Goal: Book appointment/travel/reservation

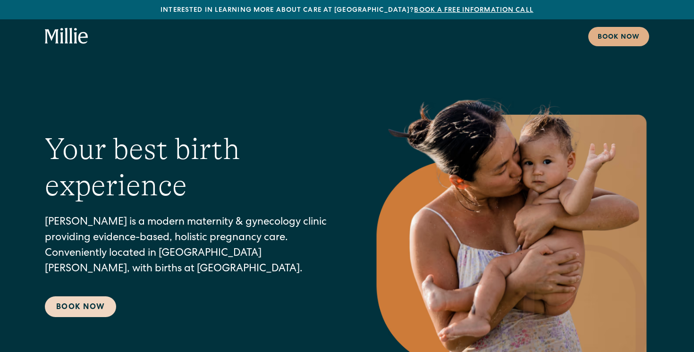
click at [68, 304] on link "Book Now" at bounding box center [80, 307] width 71 height 21
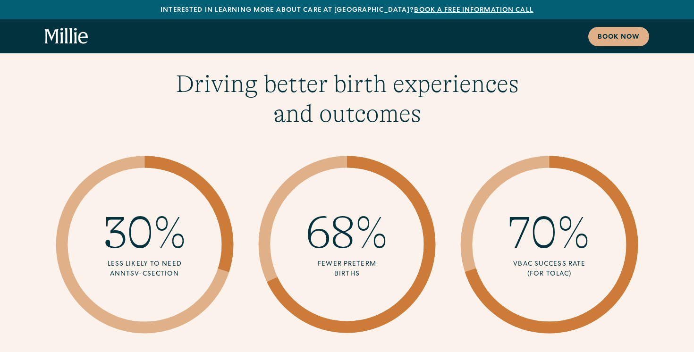
scroll to position [3083, 0]
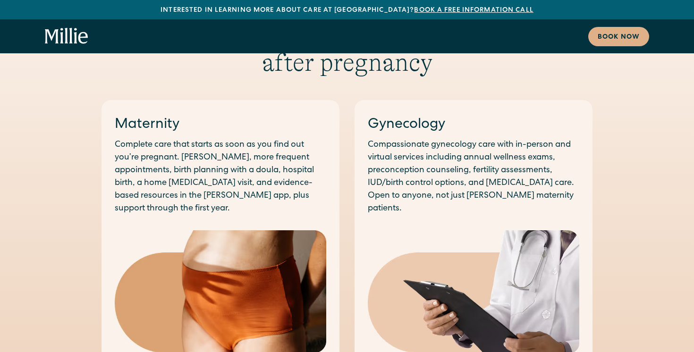
scroll to position [1058, 0]
